Goal: Answer question/provide support: Answer question/provide support

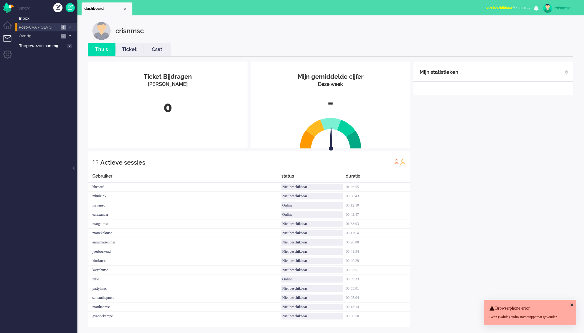
click at [70, 27] on icon at bounding box center [70, 27] width 2 height 2
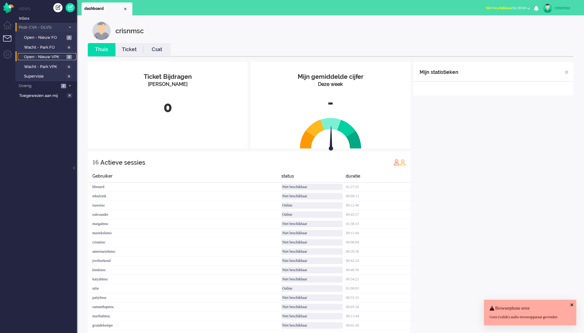
click at [70, 58] on span "2" at bounding box center [68, 57] width 5 height 5
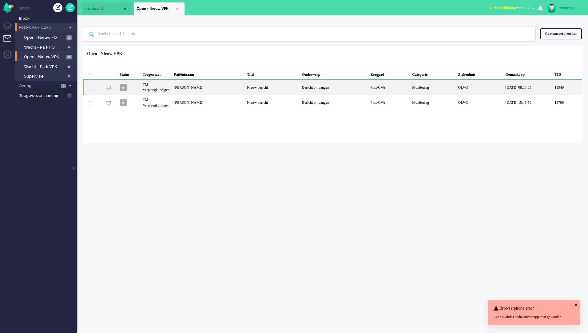
click at [90, 89] on span "13940" at bounding box center [90, 88] width 5 height 5
click at [89, 90] on span "13940" at bounding box center [90, 88] width 5 height 5
click at [152, 88] on div "TM Verpleegkundigen" at bounding box center [156, 87] width 31 height 15
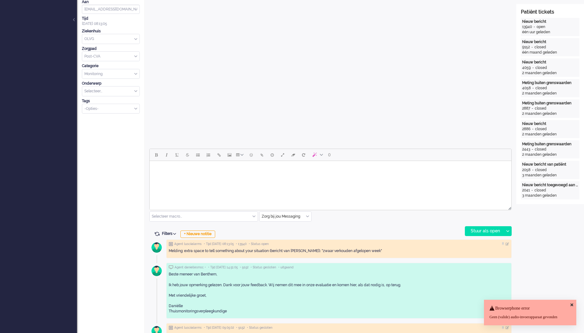
scroll to position [154, 0]
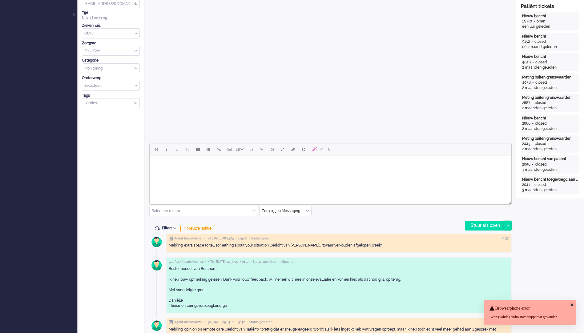
click at [507, 226] on icon at bounding box center [507, 226] width 3 height 2
click at [528, 228] on div "Open custom software Patiëntnaam [PERSON_NAME] PatiëntId f6725e18-01fb-d33f-3df…" at bounding box center [550, 324] width 68 height 919
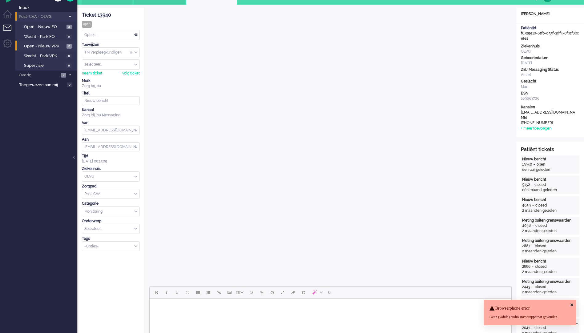
scroll to position [0, 0]
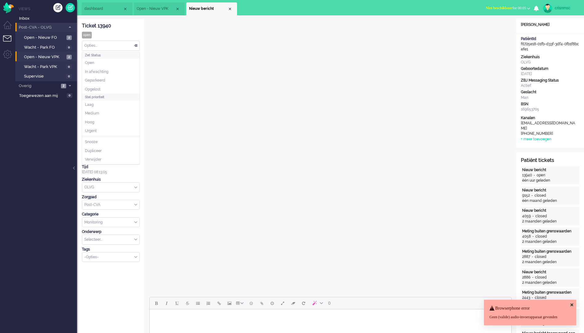
click at [137, 47] on div "Opties..." at bounding box center [110, 46] width 57 height 10
click at [136, 62] on div "TM Verpleegkundigen" at bounding box center [110, 63] width 57 height 10
click at [130, 84] on div "volg ticket" at bounding box center [131, 84] width 18 height 5
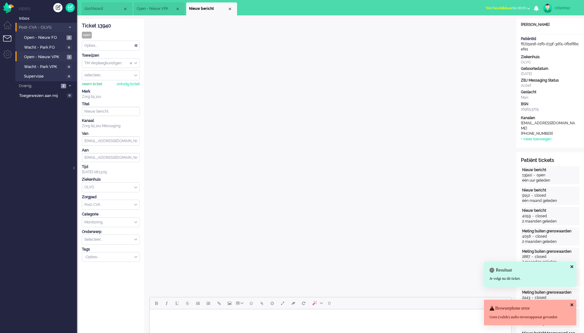
click at [94, 86] on div "neem ticket" at bounding box center [92, 84] width 20 height 5
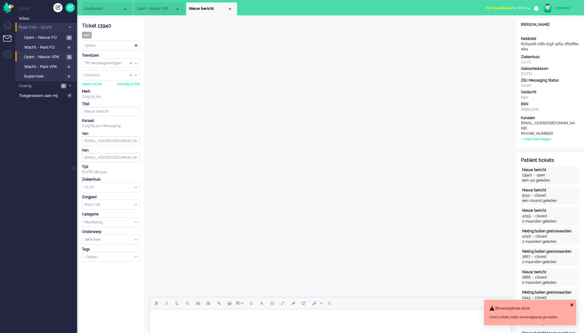
click at [136, 63] on div "TM Verpleegkundigen" at bounding box center [110, 63] width 57 height 10
click at [135, 75] on div "crisnmsc" at bounding box center [110, 75] width 57 height 10
click at [136, 223] on div "Monitoring" at bounding box center [110, 223] width 57 height 10
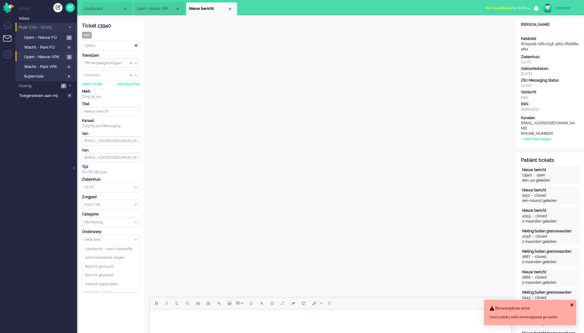
click at [135, 242] on input "text" at bounding box center [110, 240] width 57 height 10
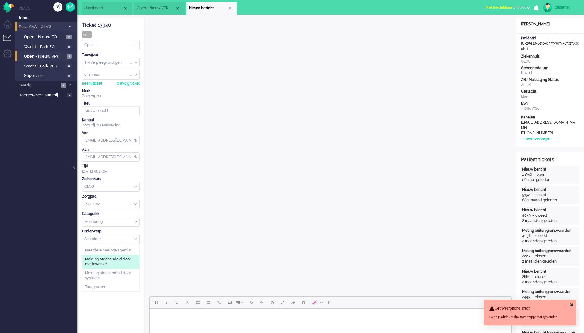
scroll to position [0, 0]
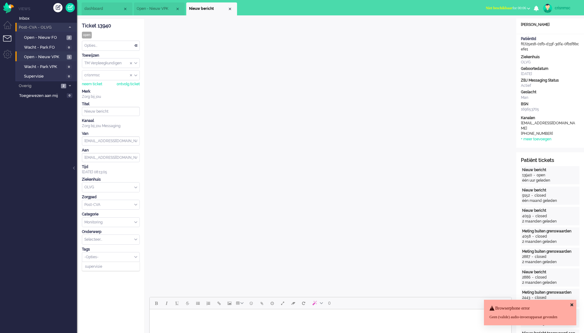
click at [136, 256] on div "-Opties-" at bounding box center [110, 257] width 57 height 10
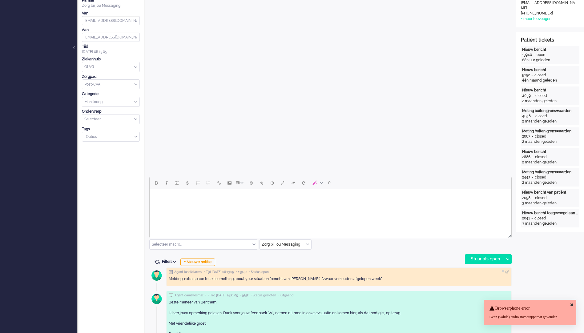
scroll to position [123, 0]
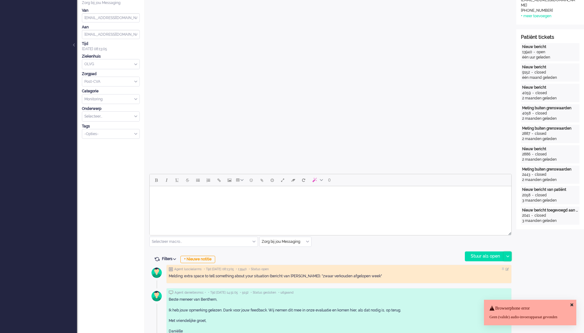
click at [509, 256] on icon at bounding box center [507, 256] width 3 height 2
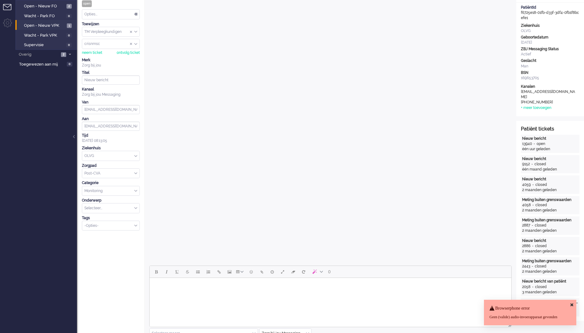
scroll to position [0, 0]
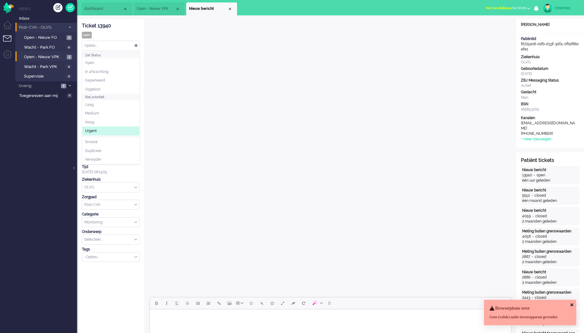
click at [134, 46] on div "Opties..." at bounding box center [110, 46] width 57 height 10
click at [107, 89] on li "Opgelost" at bounding box center [110, 89] width 57 height 9
click at [47, 56] on span "Open - Nieuw VPK" at bounding box center [44, 57] width 41 height 6
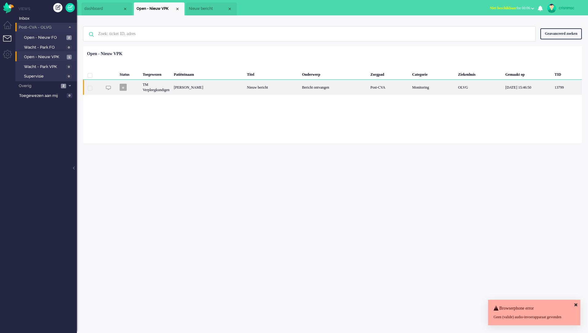
click at [89, 88] on span "13799" at bounding box center [90, 88] width 5 height 5
click at [171, 90] on div "TM Verpleegkundigen" at bounding box center [156, 87] width 31 height 15
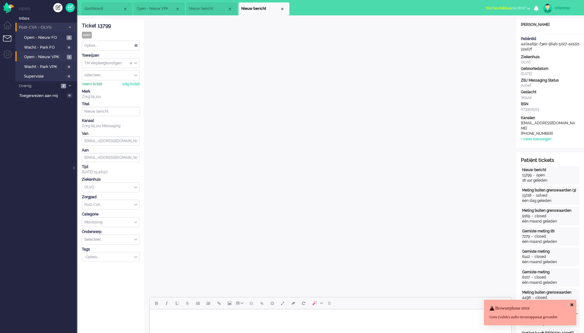
click at [91, 84] on div "neem ticket" at bounding box center [92, 84] width 20 height 5
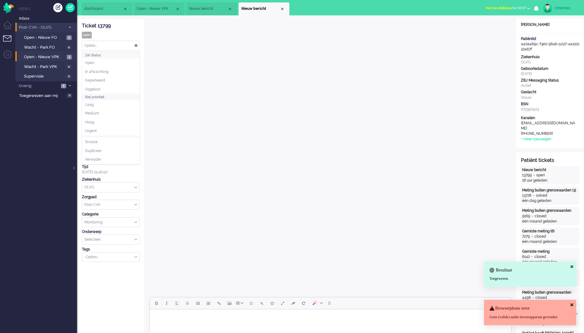
click at [138, 45] on div "Opties..." at bounding box center [110, 46] width 57 height 10
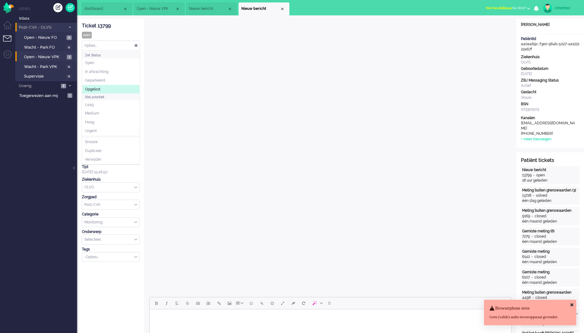
click at [97, 89] on span "Opgelost" at bounding box center [92, 89] width 15 height 5
